Goal: Find contact information: Find contact information

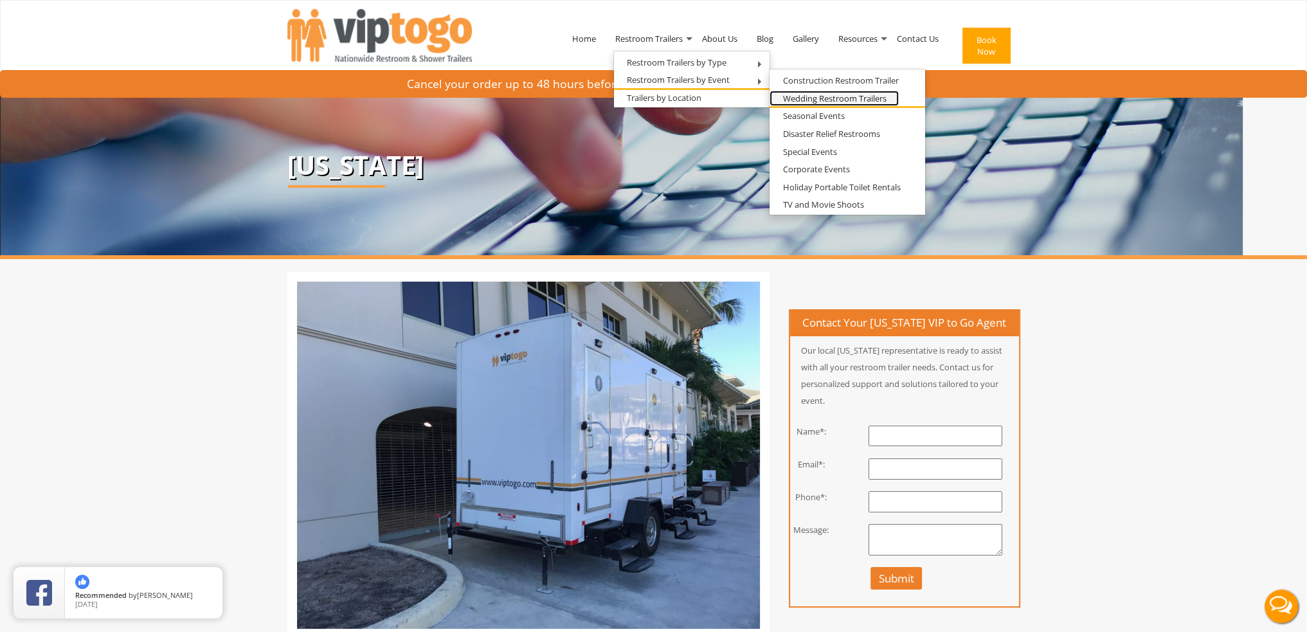
click at [834, 97] on link "Wedding Restroom Trailers" at bounding box center [834, 99] width 129 height 16
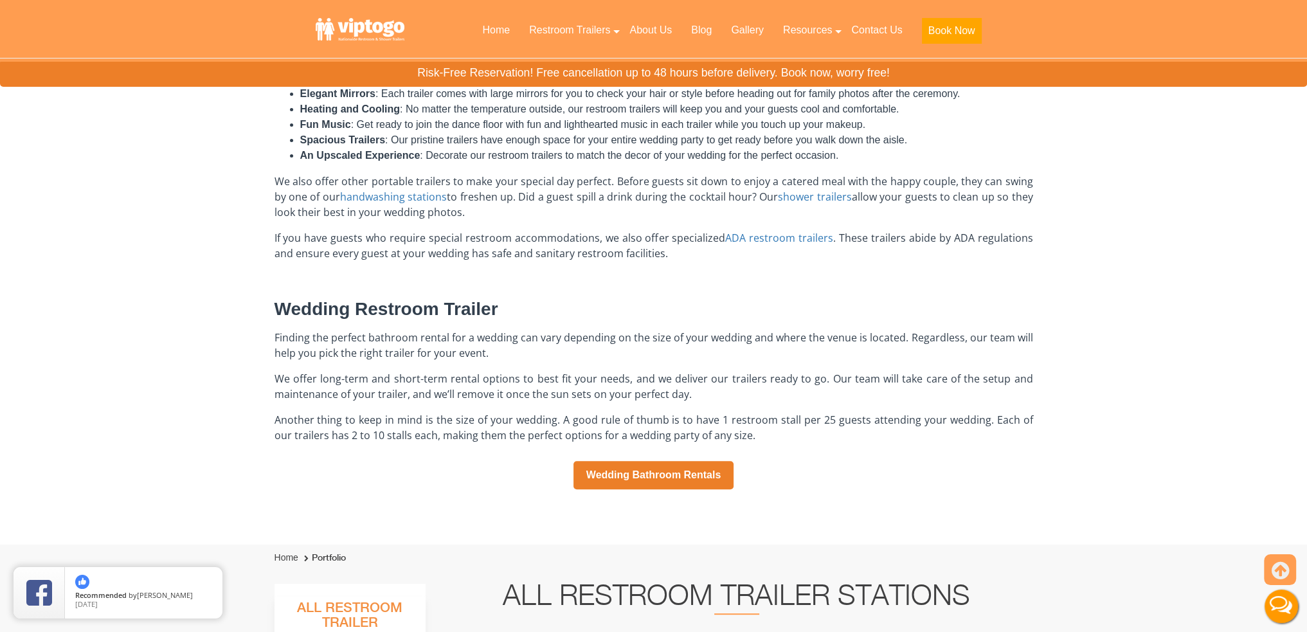
scroll to position [707, 0]
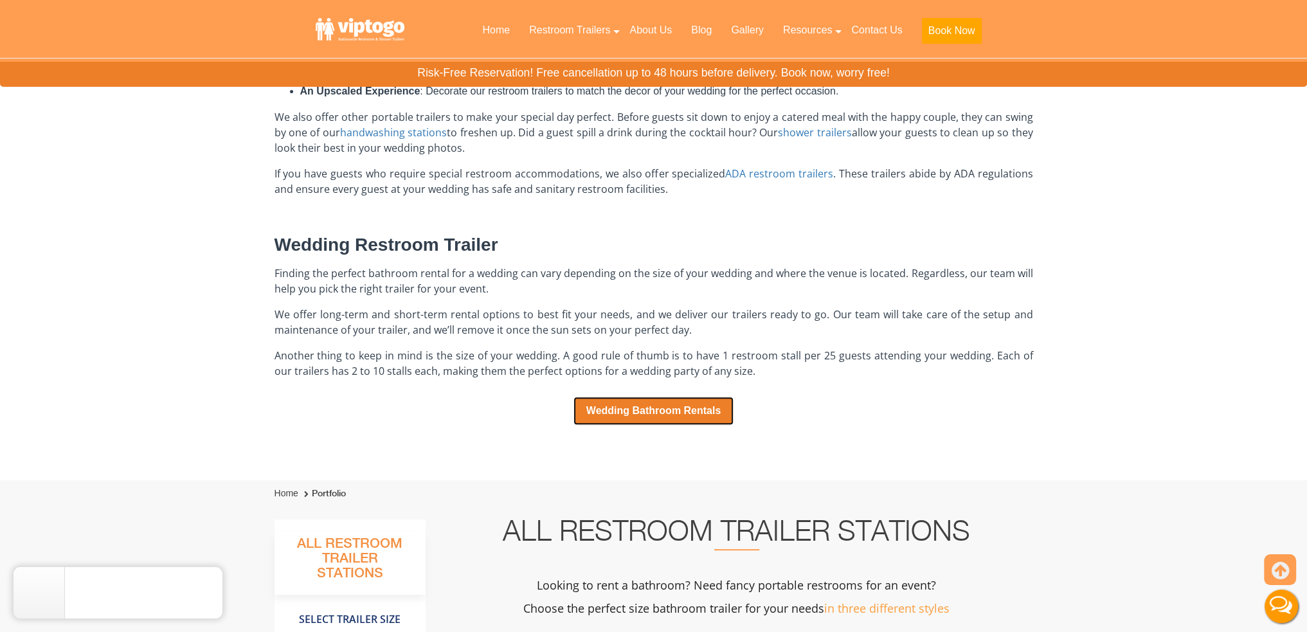
click at [635, 414] on link "Wedding Bathroom Rentals" at bounding box center [654, 411] width 161 height 28
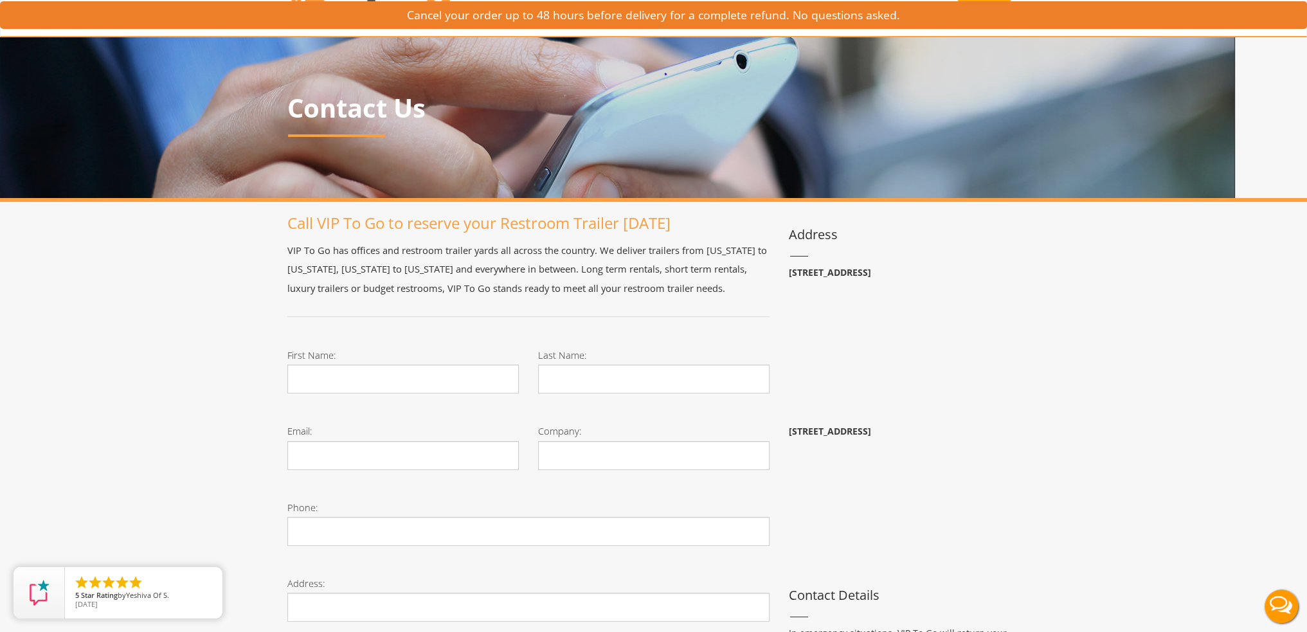
scroll to position [129, 0]
